Goal: Information Seeking & Learning: Learn about a topic

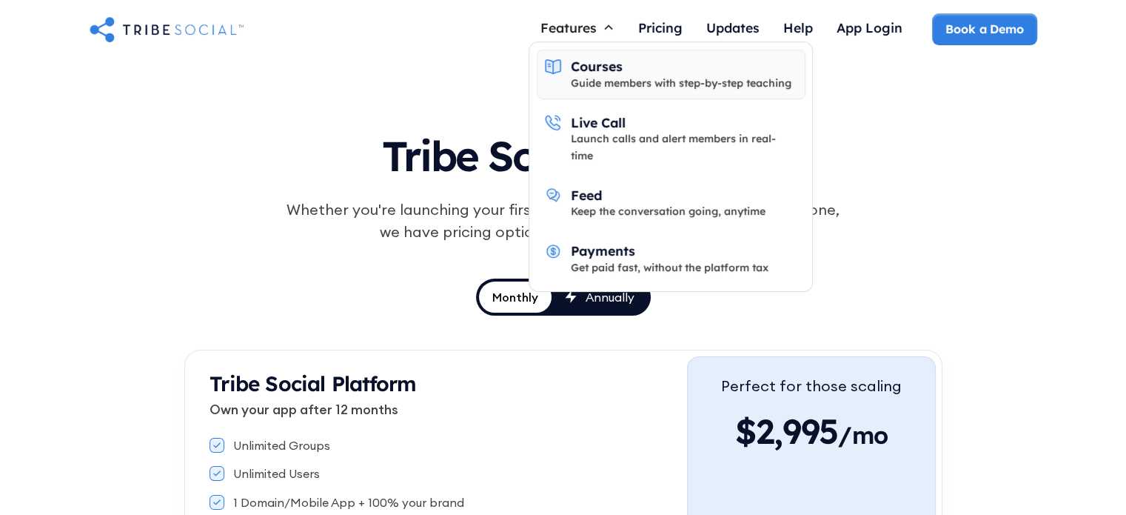
click at [592, 67] on div "Courses" at bounding box center [597, 66] width 52 height 16
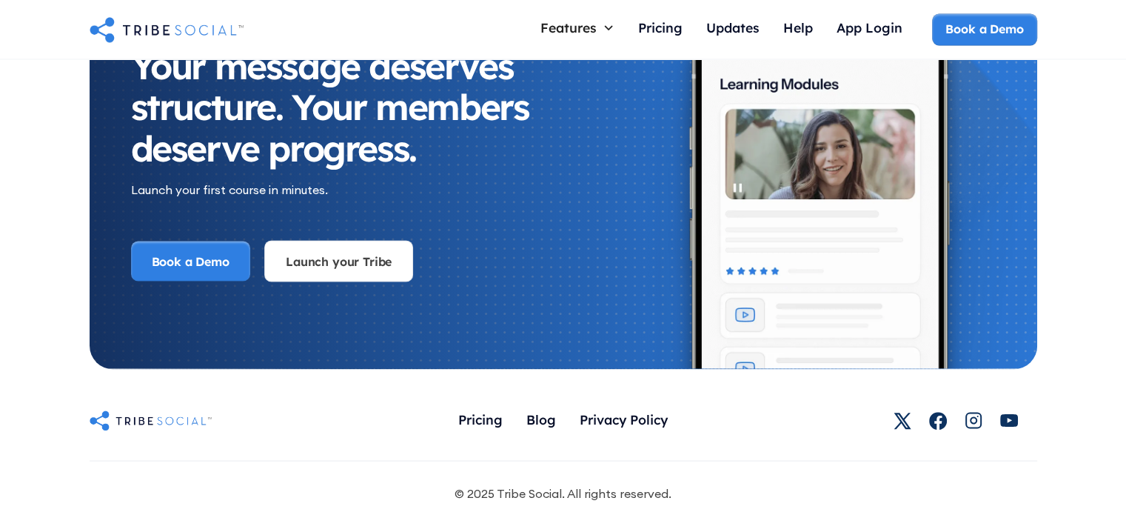
scroll to position [2610, 0]
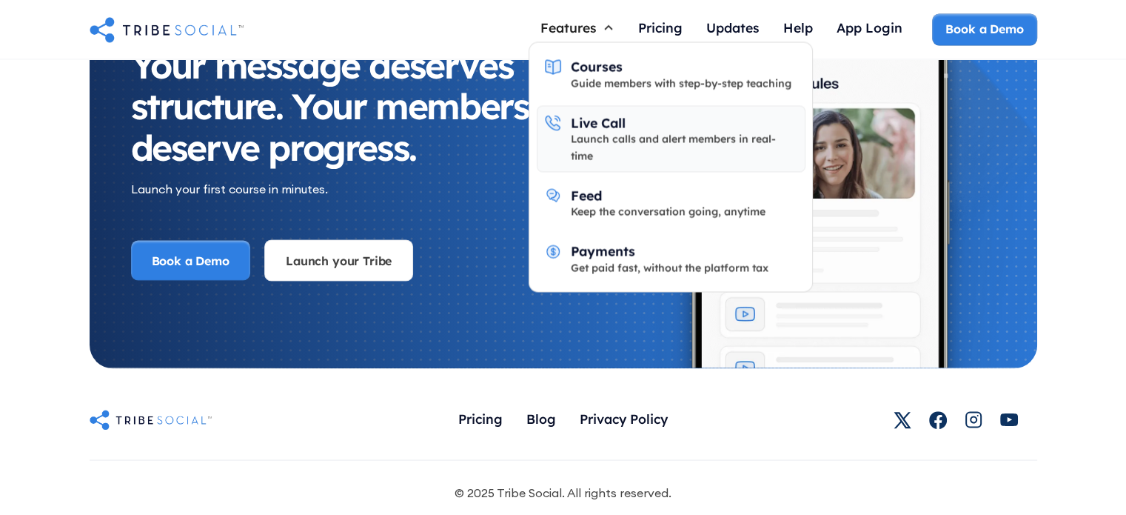
click at [580, 138] on div "Launch calls and alert members in real-time" at bounding box center [684, 146] width 227 height 33
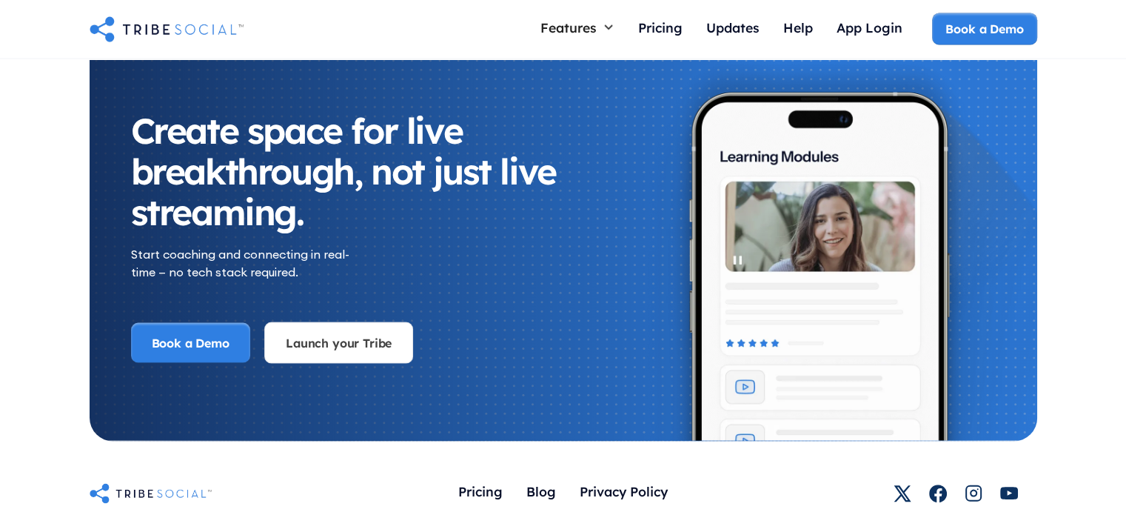
scroll to position [3197, 0]
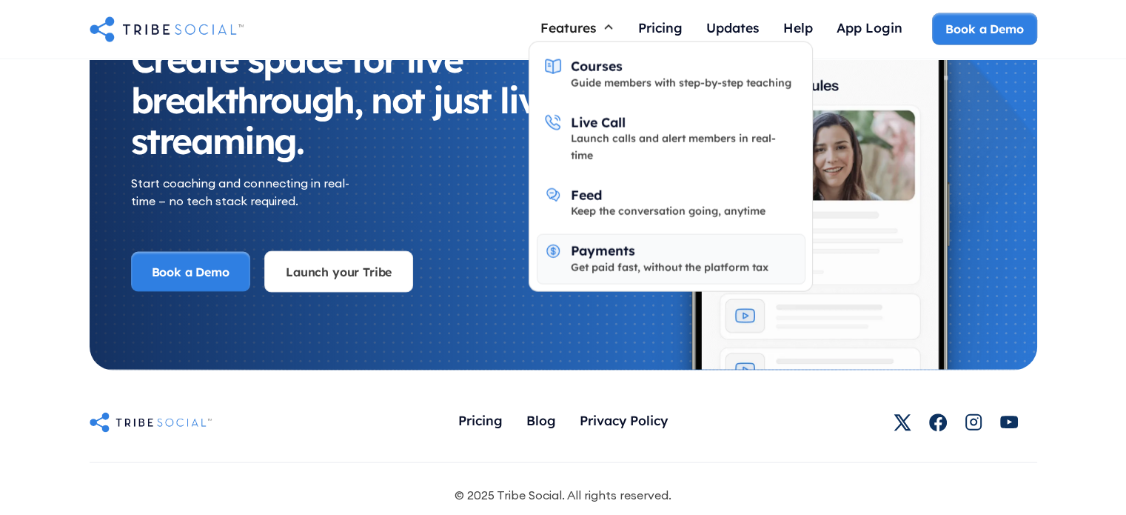
click at [583, 259] on div "Get paid fast, without the platform tax" at bounding box center [670, 267] width 198 height 16
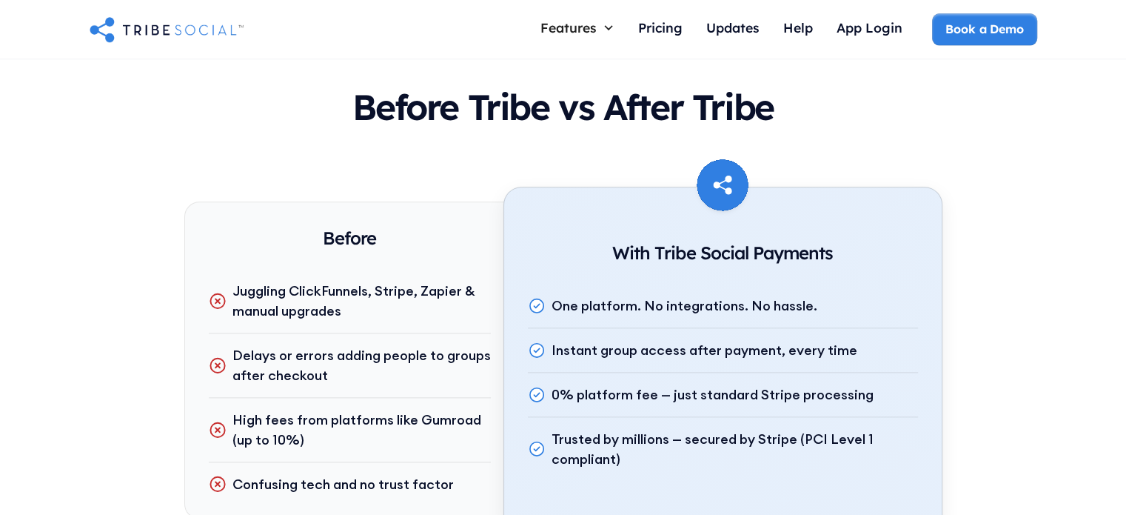
scroll to position [1805, 0]
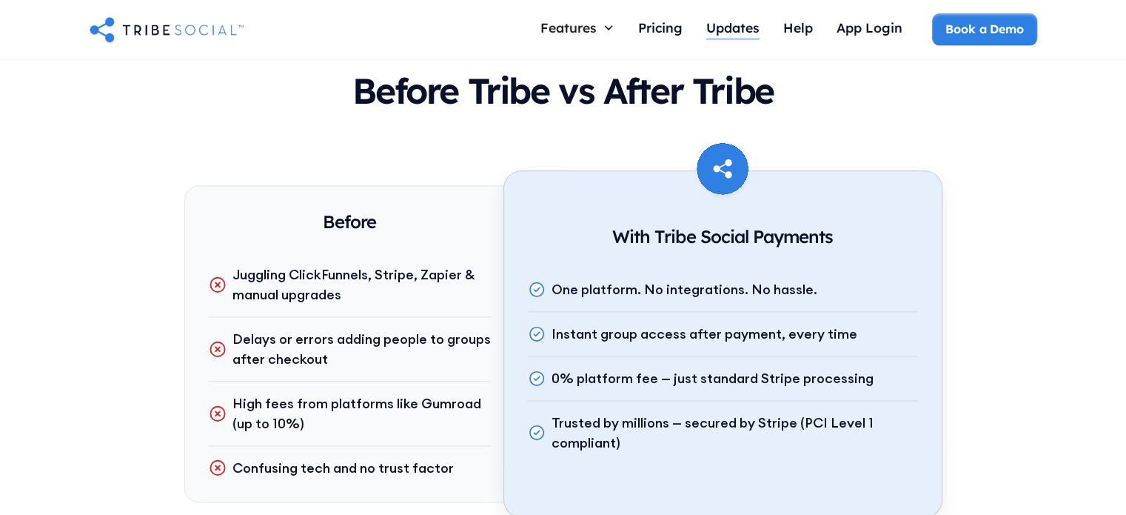
click at [749, 30] on div "Updates" at bounding box center [732, 27] width 53 height 16
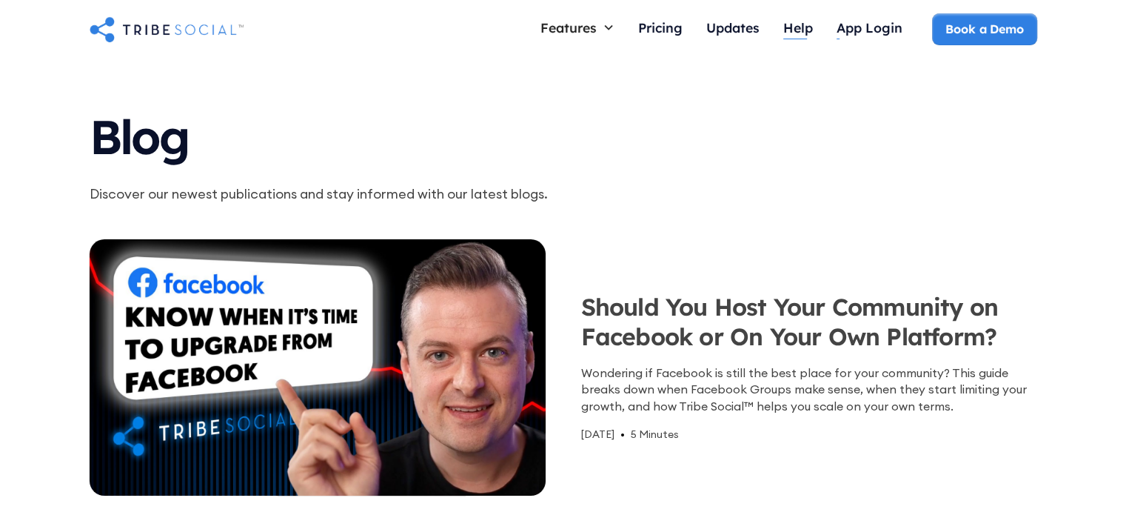
click at [803, 31] on div "Help" at bounding box center [798, 27] width 30 height 16
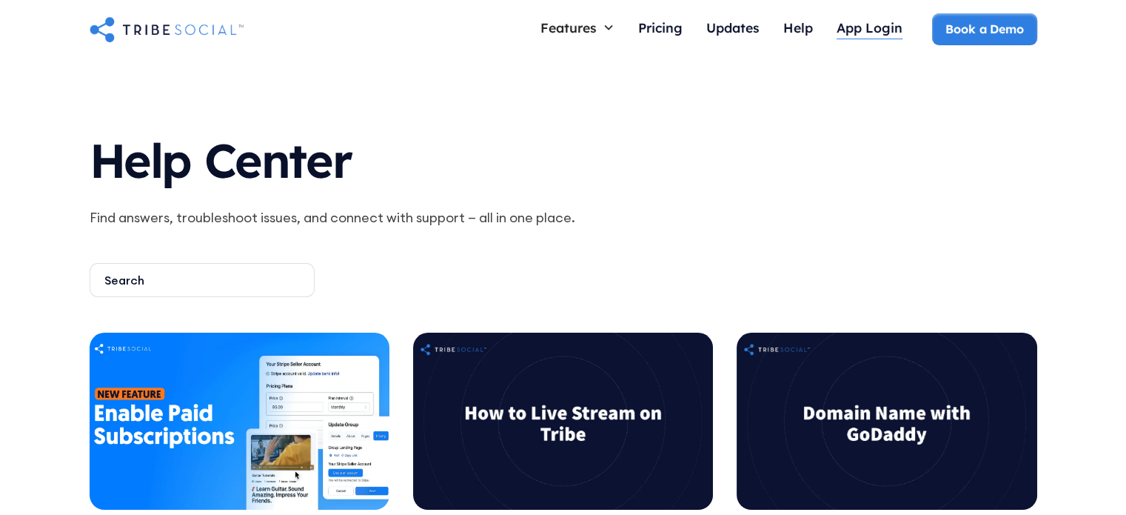
click at [869, 30] on div "App Login" at bounding box center [870, 27] width 66 height 16
click at [201, 36] on img "home" at bounding box center [167, 29] width 154 height 30
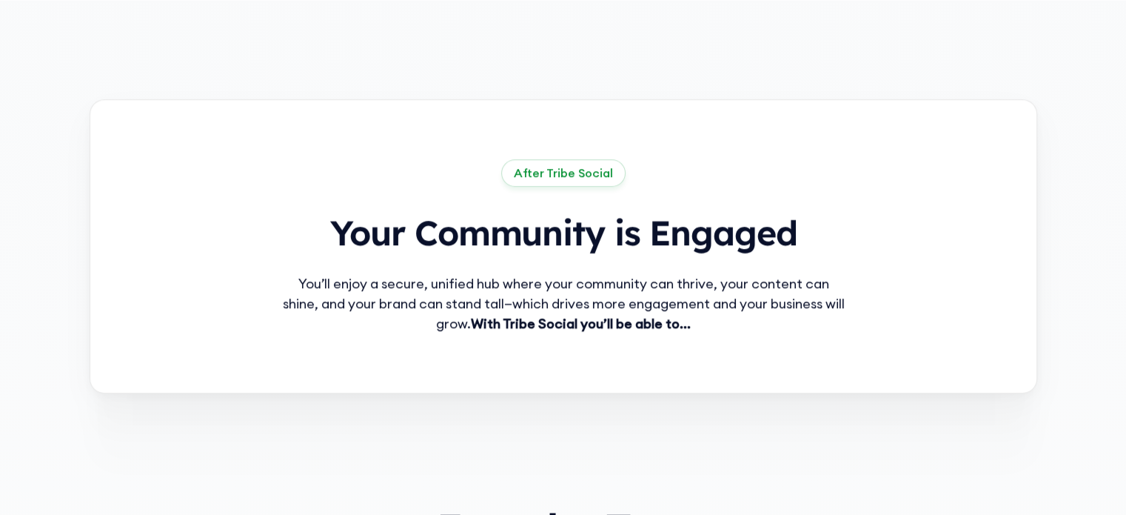
scroll to position [1048, 0]
click at [613, 305] on div "You’ll enjoy a secure, unified hub where your community can thrive, your conten…" at bounding box center [563, 303] width 569 height 60
drag, startPoint x: 608, startPoint y: 305, endPoint x: 595, endPoint y: 301, distance: 13.1
click at [595, 301] on div "You’ll enjoy a secure, unified hub where your community can thrive, your conten…" at bounding box center [563, 303] width 569 height 60
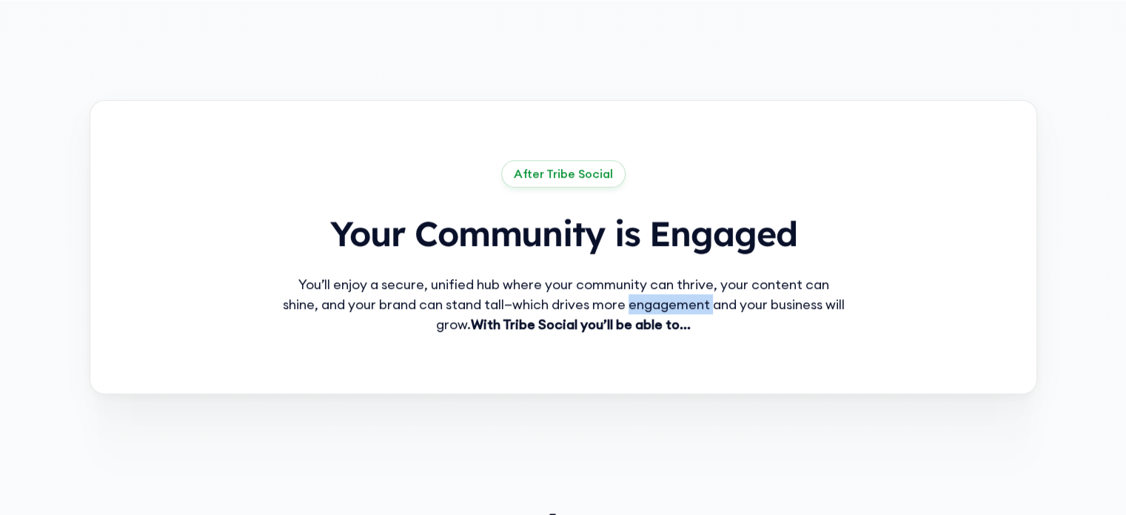
click at [595, 301] on div "You’ll enjoy a secure, unified hub where your community can thrive, your conten…" at bounding box center [563, 303] width 569 height 60
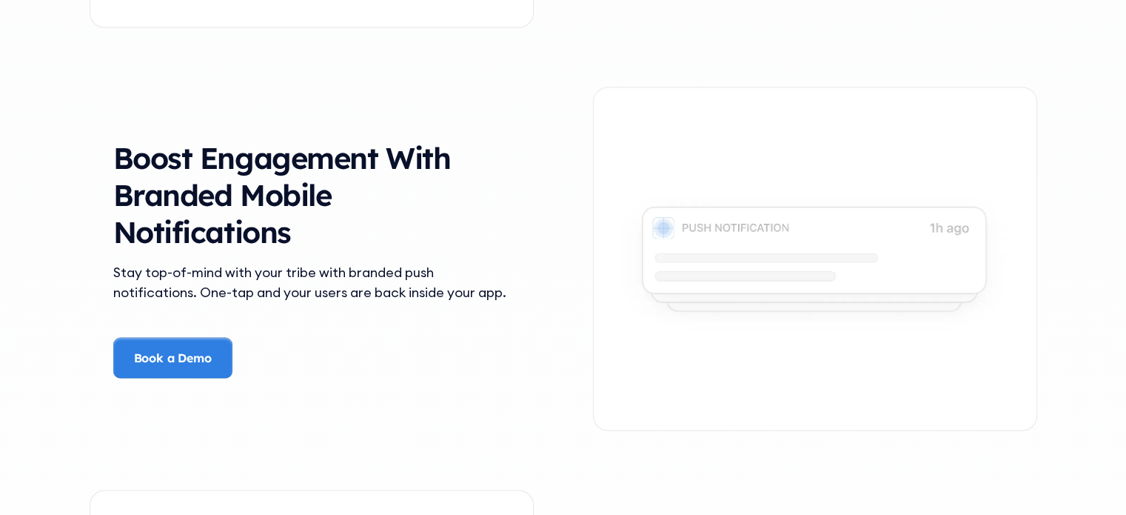
scroll to position [2937, 0]
